Goal: Task Accomplishment & Management: Manage account settings

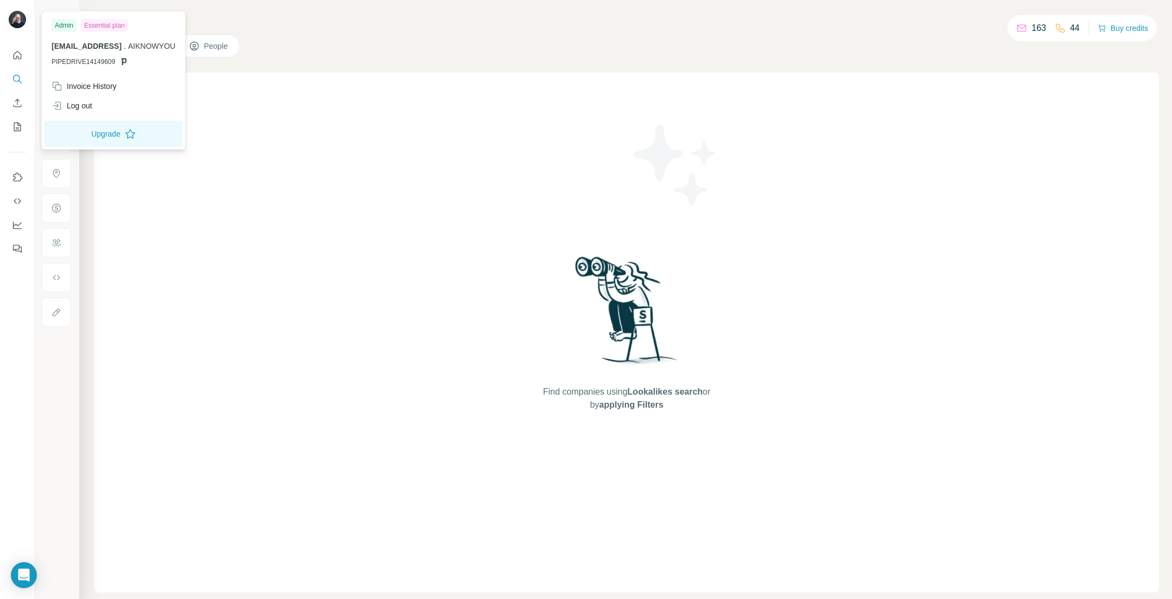
click at [16, 16] on img at bounding box center [17, 19] width 17 height 17
click at [29, 578] on icon "Open Intercom Messenger" at bounding box center [23, 575] width 12 height 14
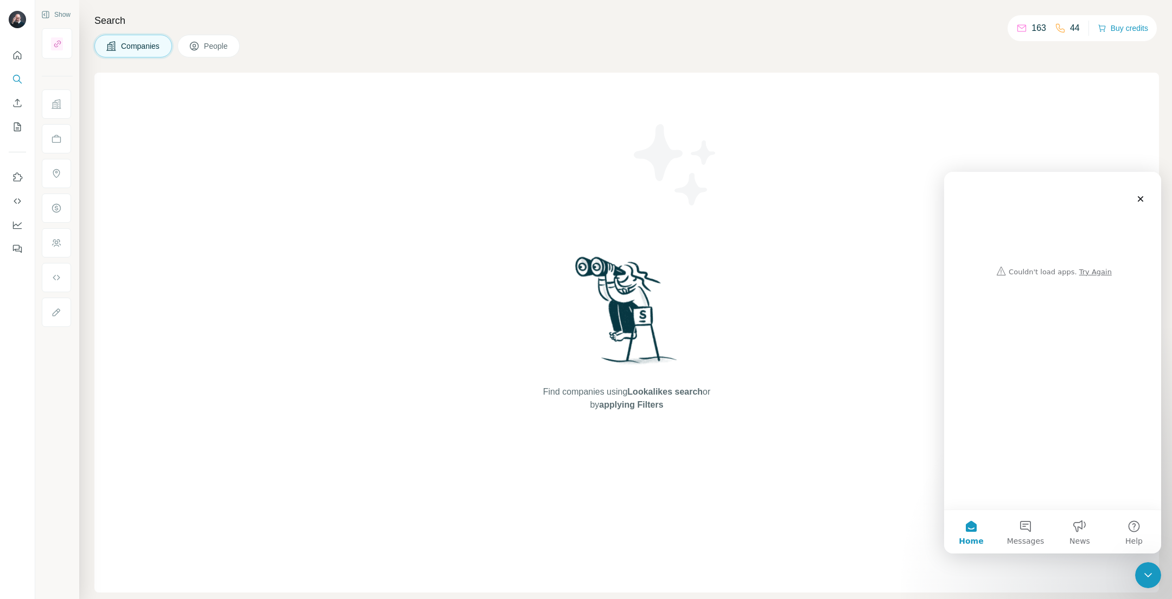
click at [29, 578] on div at bounding box center [17, 299] width 35 height 599
click at [1145, 202] on div "Close" at bounding box center [1140, 199] width 20 height 20
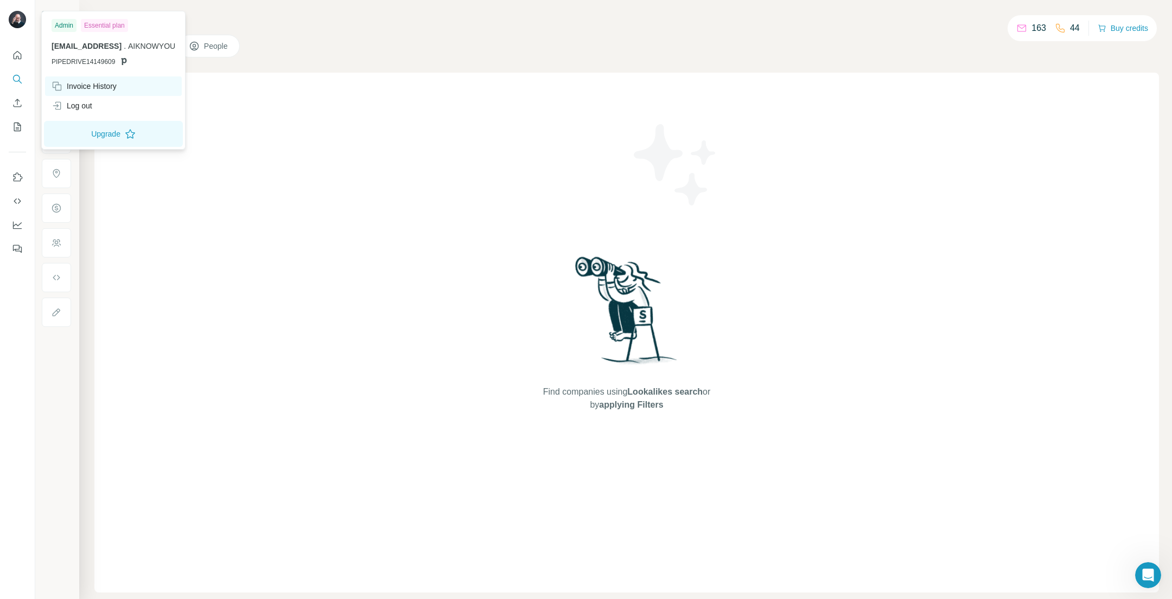
click at [85, 86] on div "Invoice History" at bounding box center [84, 86] width 65 height 11
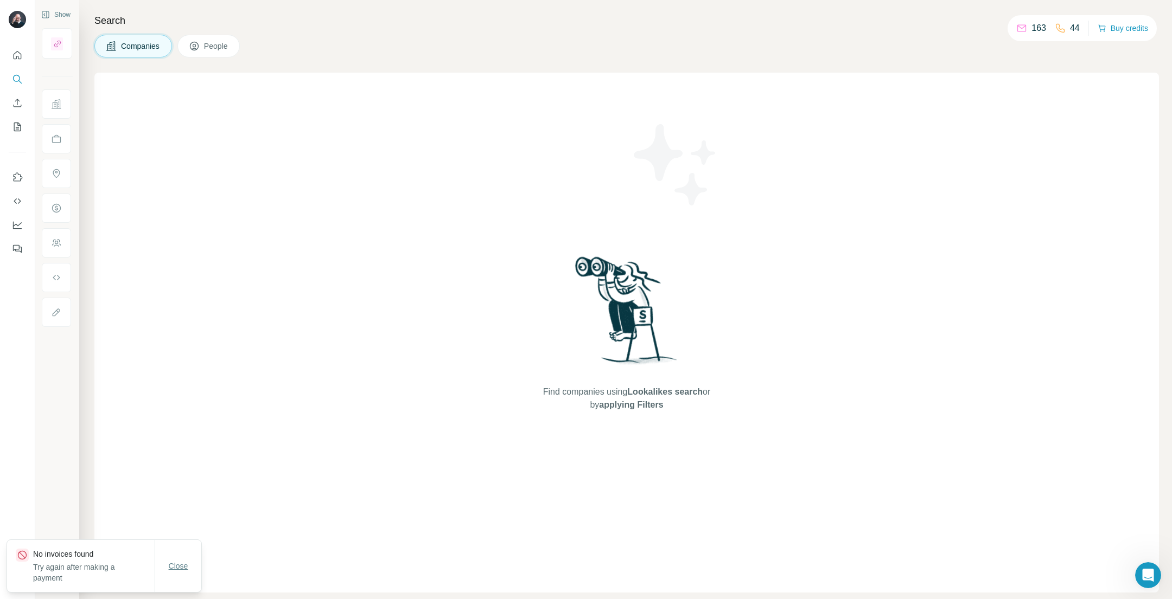
click at [177, 566] on span "Close" at bounding box center [179, 566] width 20 height 11
click at [1109, 29] on button "Buy credits" at bounding box center [1122, 28] width 50 height 15
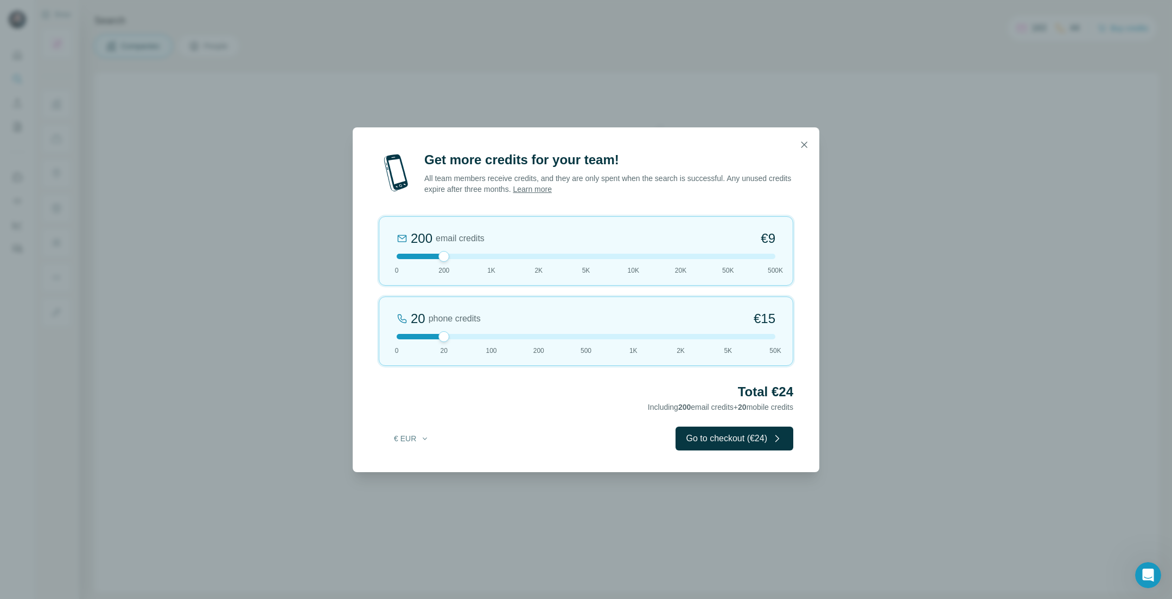
click at [808, 144] on icon "button" at bounding box center [803, 144] width 11 height 11
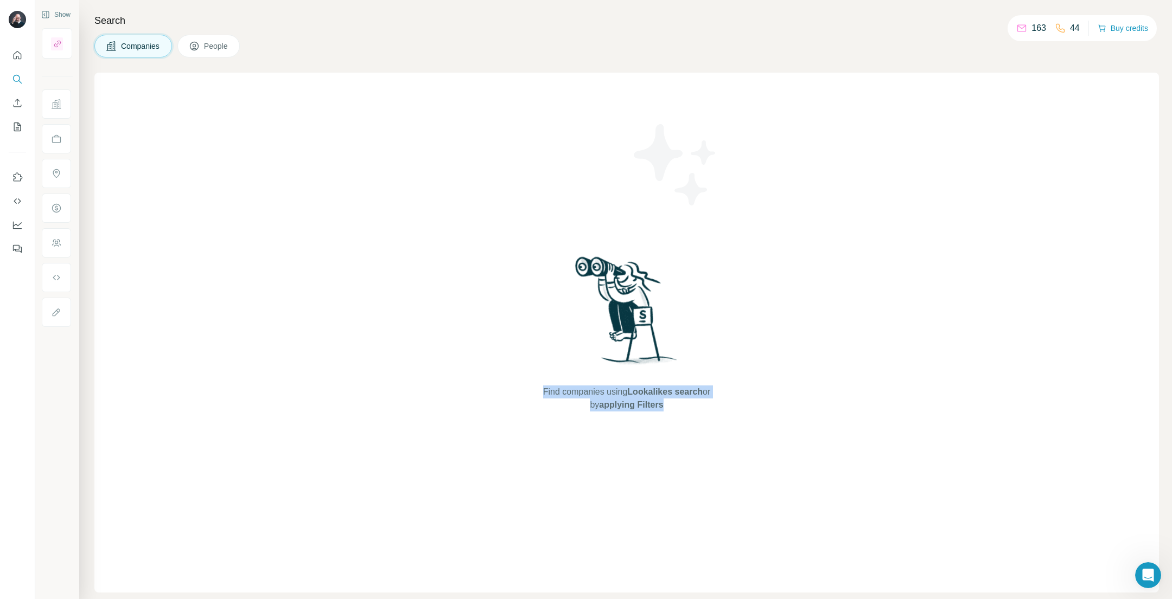
drag, startPoint x: 645, startPoint y: 403, endPoint x: 503, endPoint y: 383, distance: 143.4
click at [503, 383] on div "Find companies using Lookalikes search or by applying Filters" at bounding box center [626, 333] width 1064 height 520
click at [708, 431] on div "Find companies using Lookalikes search or by applying Filters" at bounding box center [626, 333] width 195 height 520
click at [227, 47] on span "People" at bounding box center [216, 46] width 25 height 11
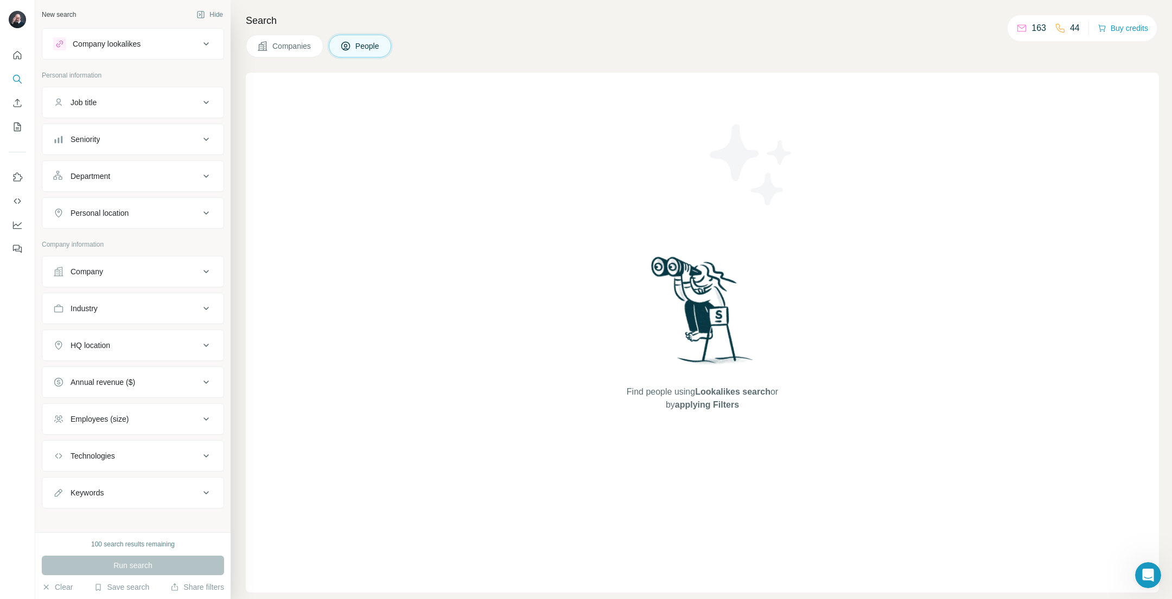
drag, startPoint x: 273, startPoint y: 43, endPoint x: 285, endPoint y: 44, distance: 12.5
click at [277, 43] on span "Companies" at bounding box center [292, 46] width 40 height 11
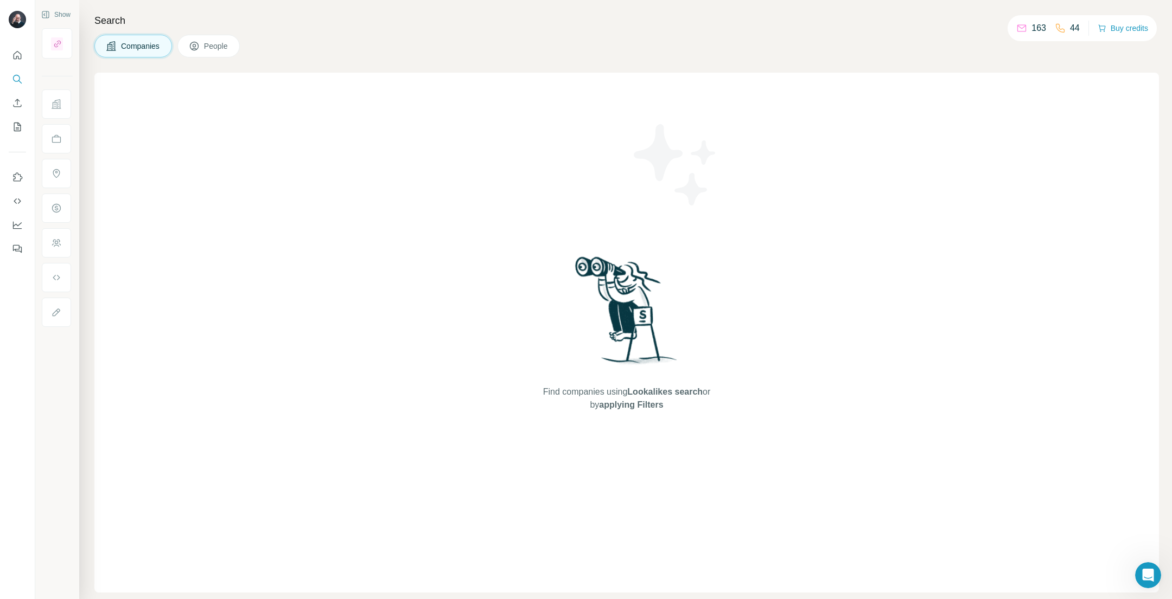
click at [222, 52] on button "People" at bounding box center [208, 46] width 63 height 23
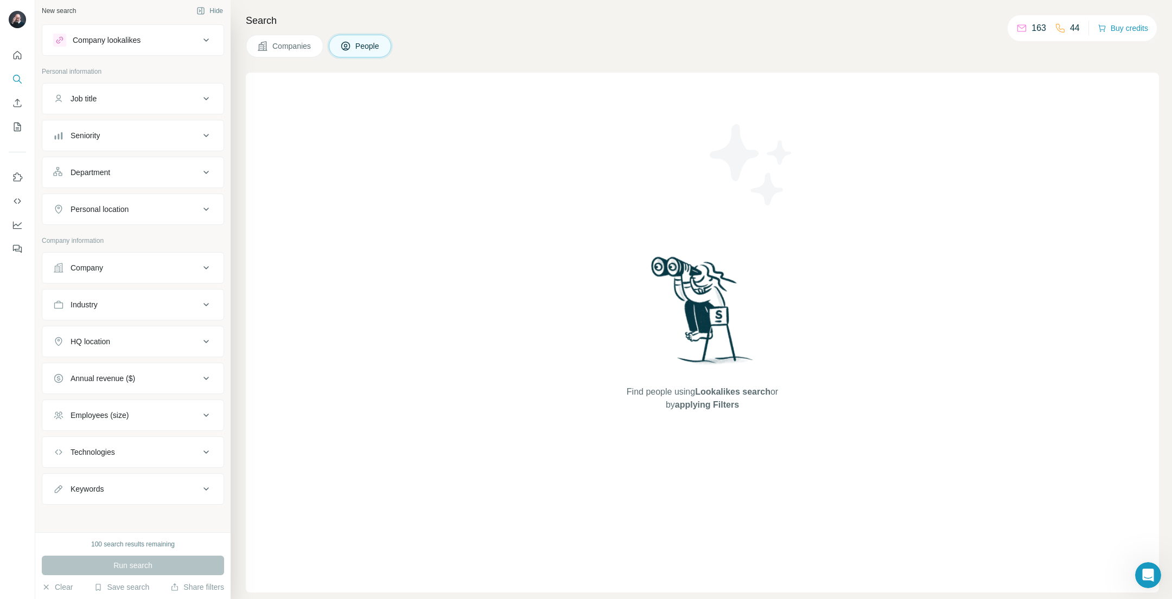
scroll to position [7, 0]
click at [62, 26] on div "Admin" at bounding box center [64, 25] width 25 height 13
click at [20, 15] on img at bounding box center [17, 19] width 17 height 17
click at [20, 23] on img at bounding box center [17, 19] width 17 height 17
